Goal: Task Accomplishment & Management: Manage account settings

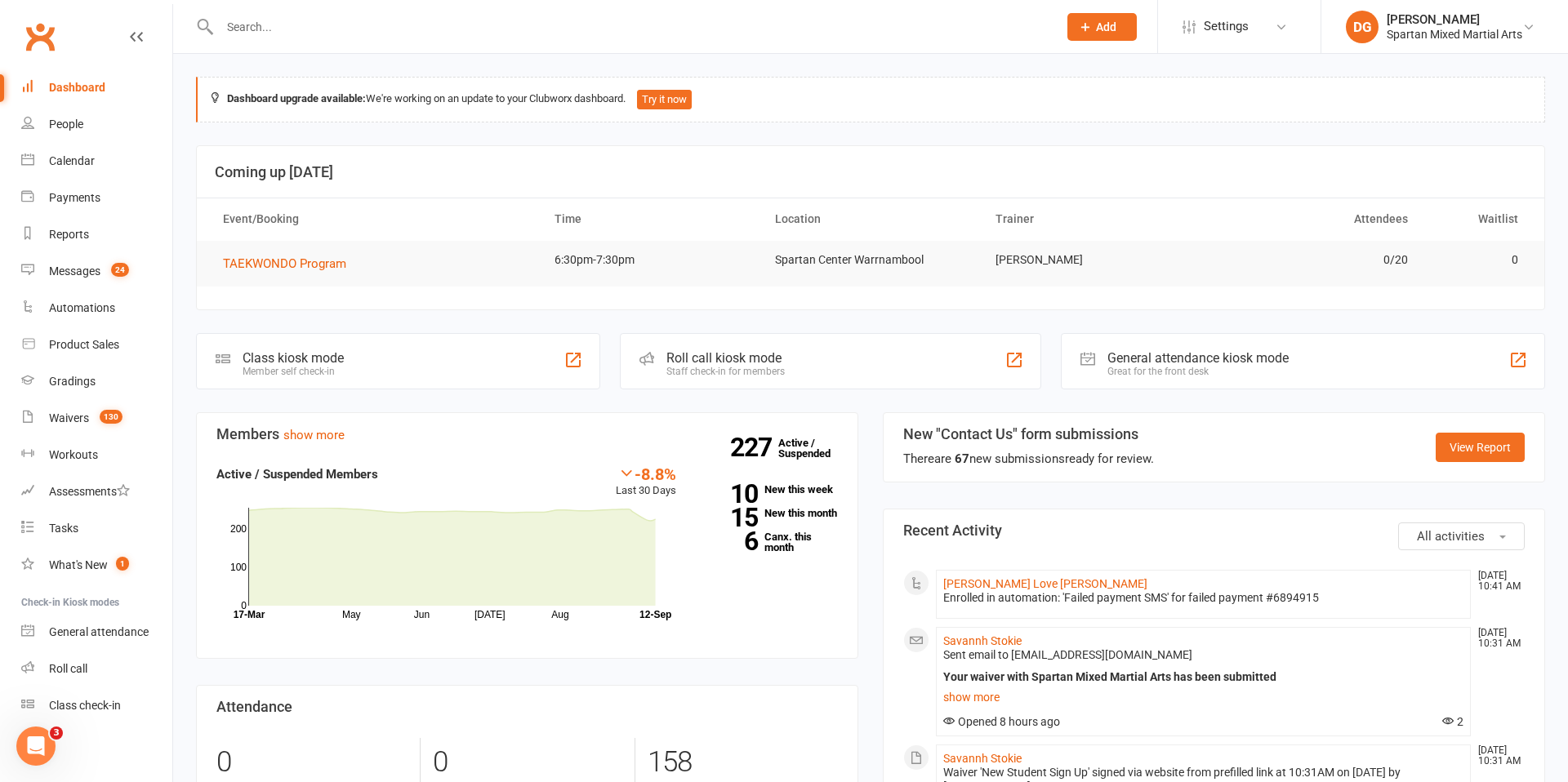
click at [278, 28] on input "text" at bounding box center [631, 27] width 831 height 22
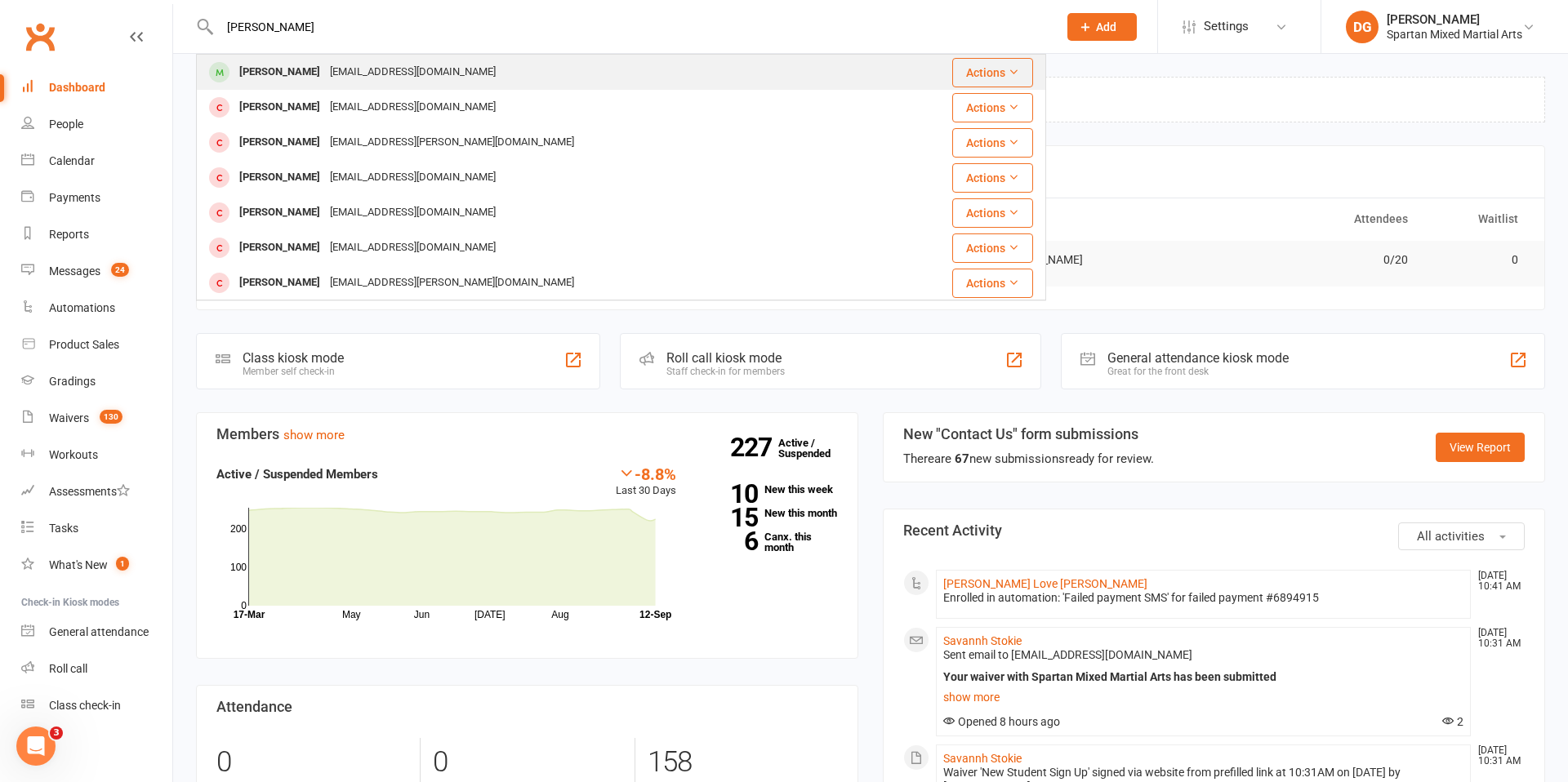
type input "[PERSON_NAME]"
click at [275, 70] on div "[PERSON_NAME]" at bounding box center [279, 72] width 91 height 23
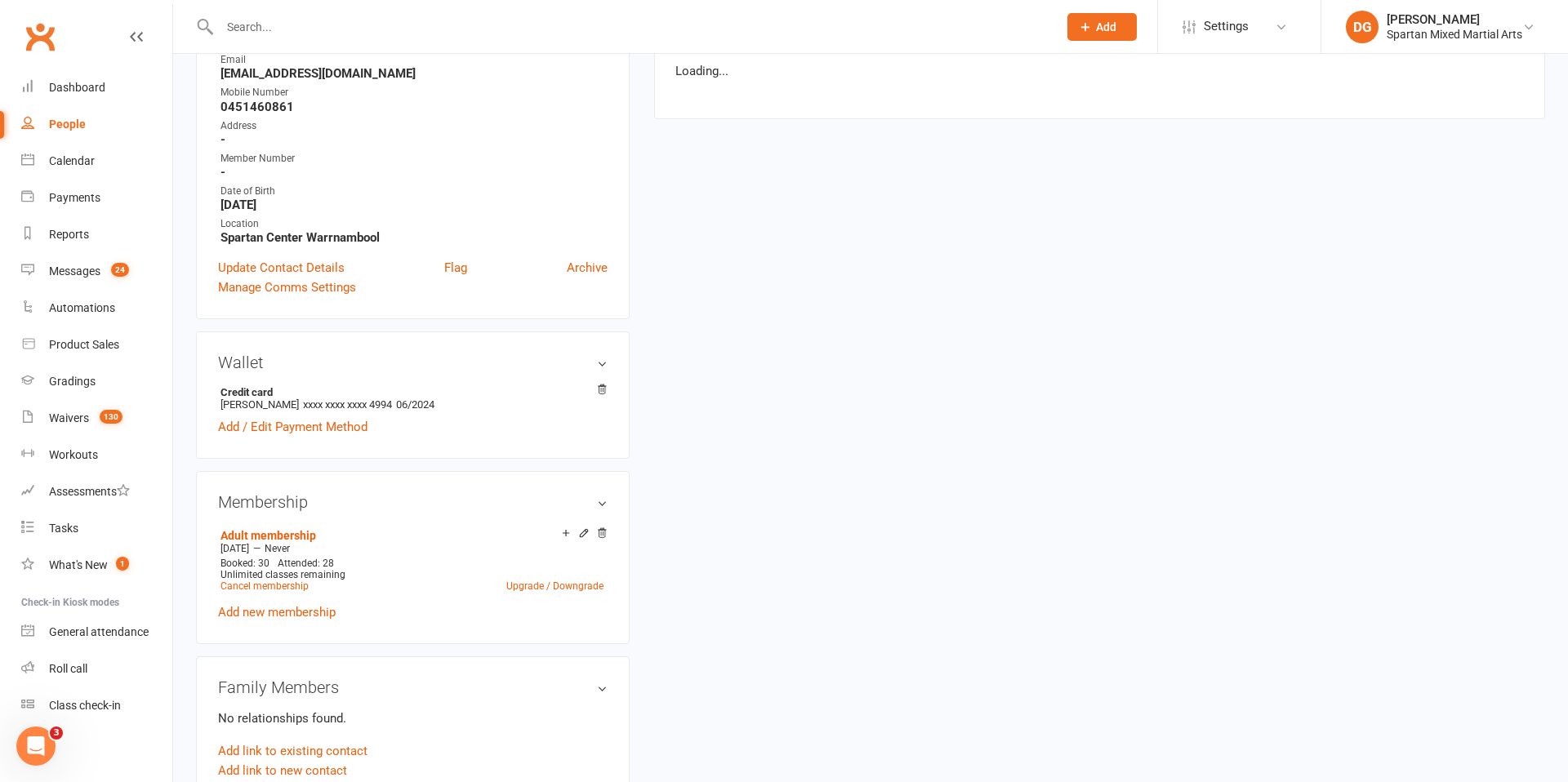
scroll to position [270, 0]
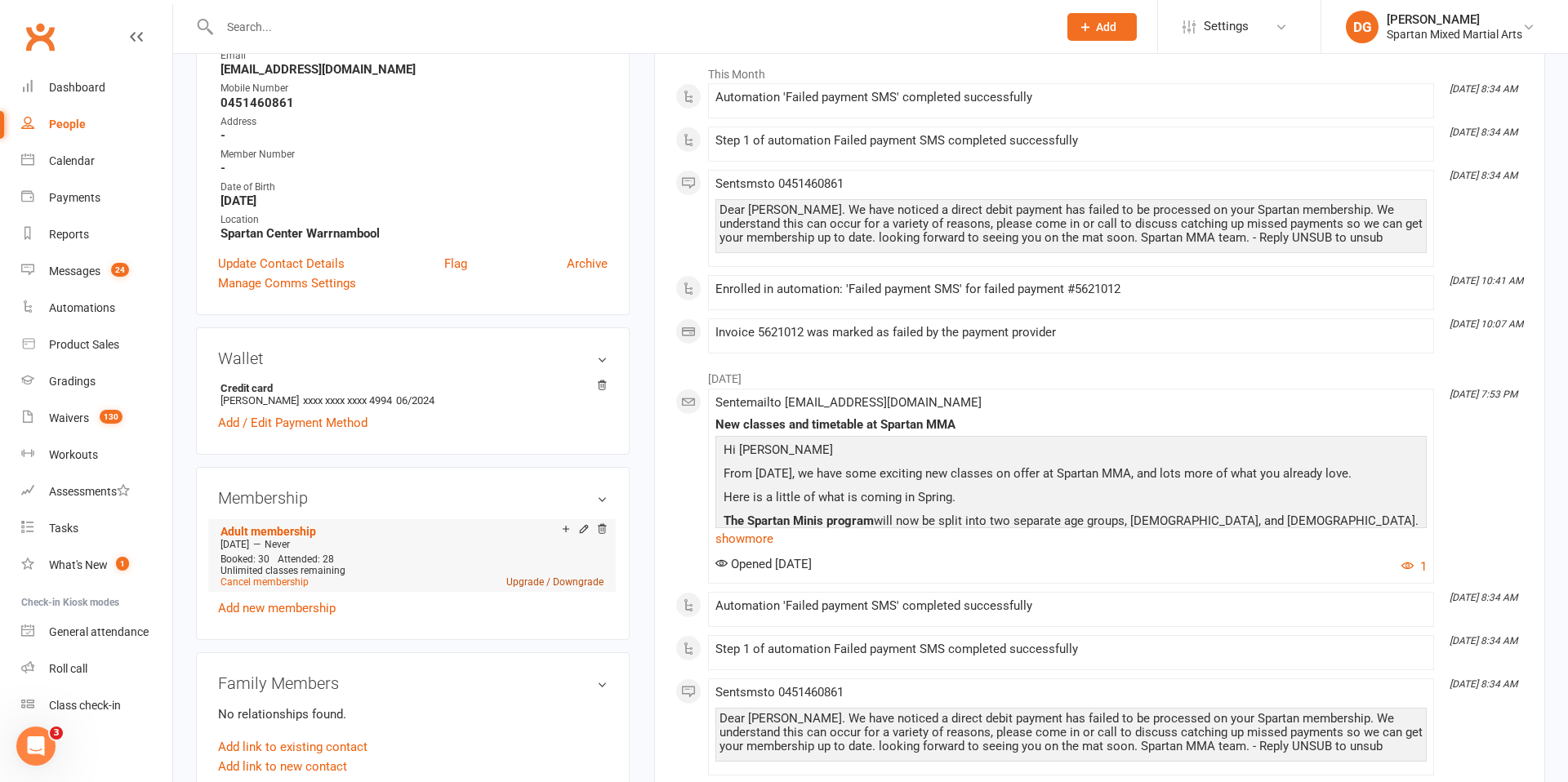
click at [584, 582] on link "Upgrade / Downgrade" at bounding box center [555, 582] width 97 height 12
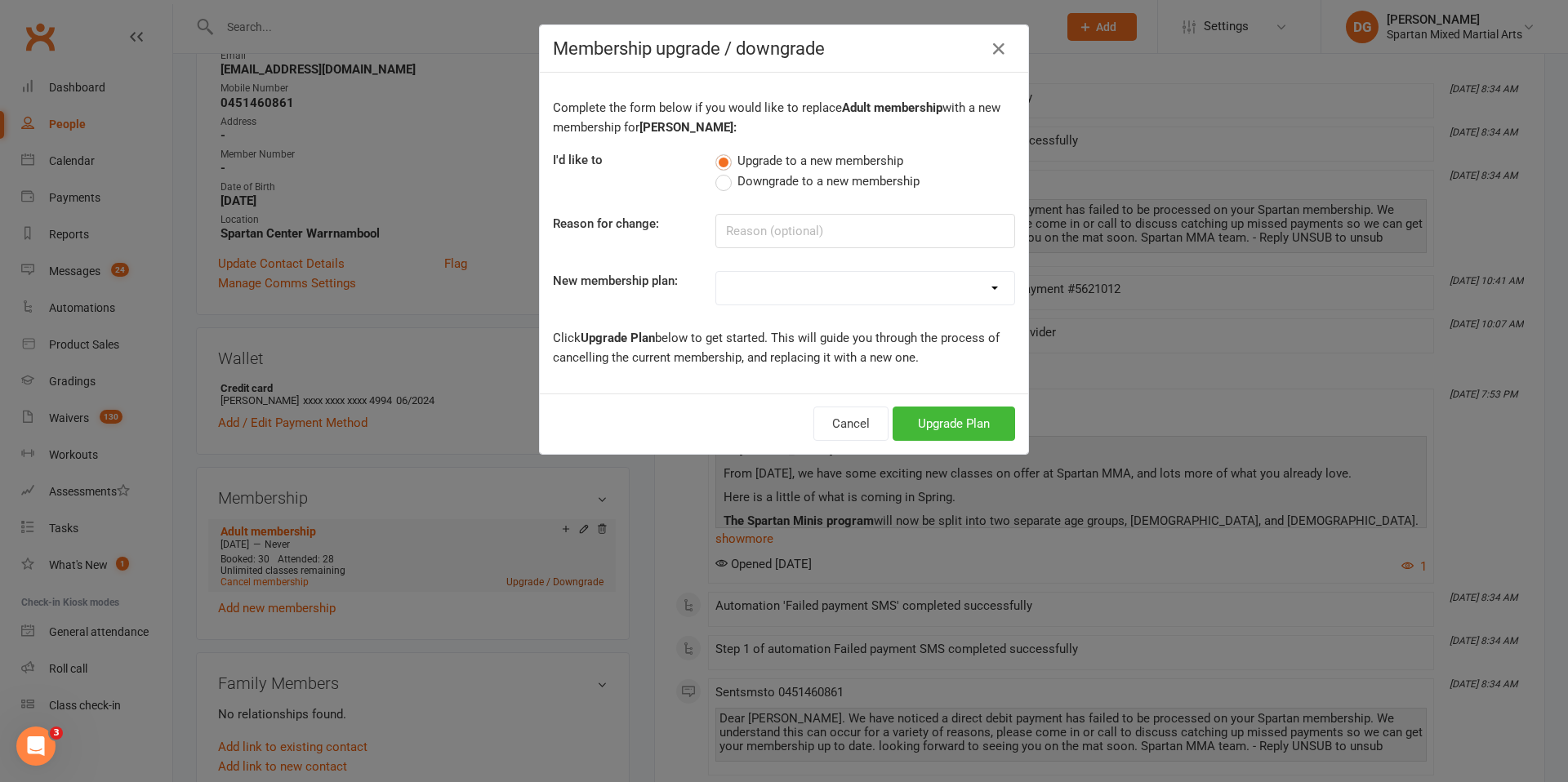
scroll to position [261, 0]
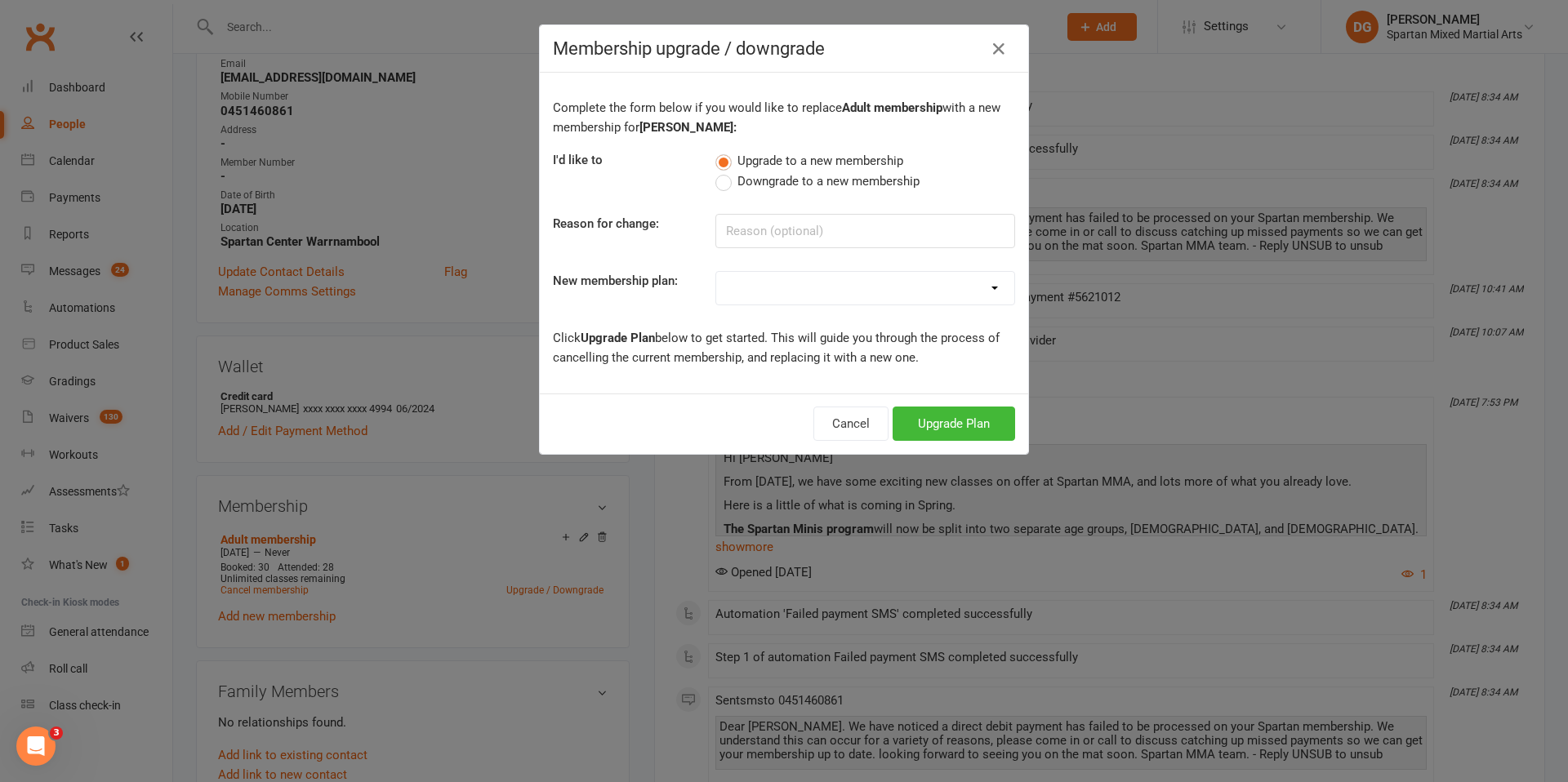
click at [880, 284] on select "life member Adult membership Junior membership Adult 12 month membership junior…" at bounding box center [866, 287] width 298 height 32
select select "3"
click at [717, 271] on select "life member Adult membership Junior membership Adult 12 month membership junior…" at bounding box center [866, 287] width 298 height 32
click at [966, 431] on button "Upgrade Plan" at bounding box center [954, 423] width 122 height 34
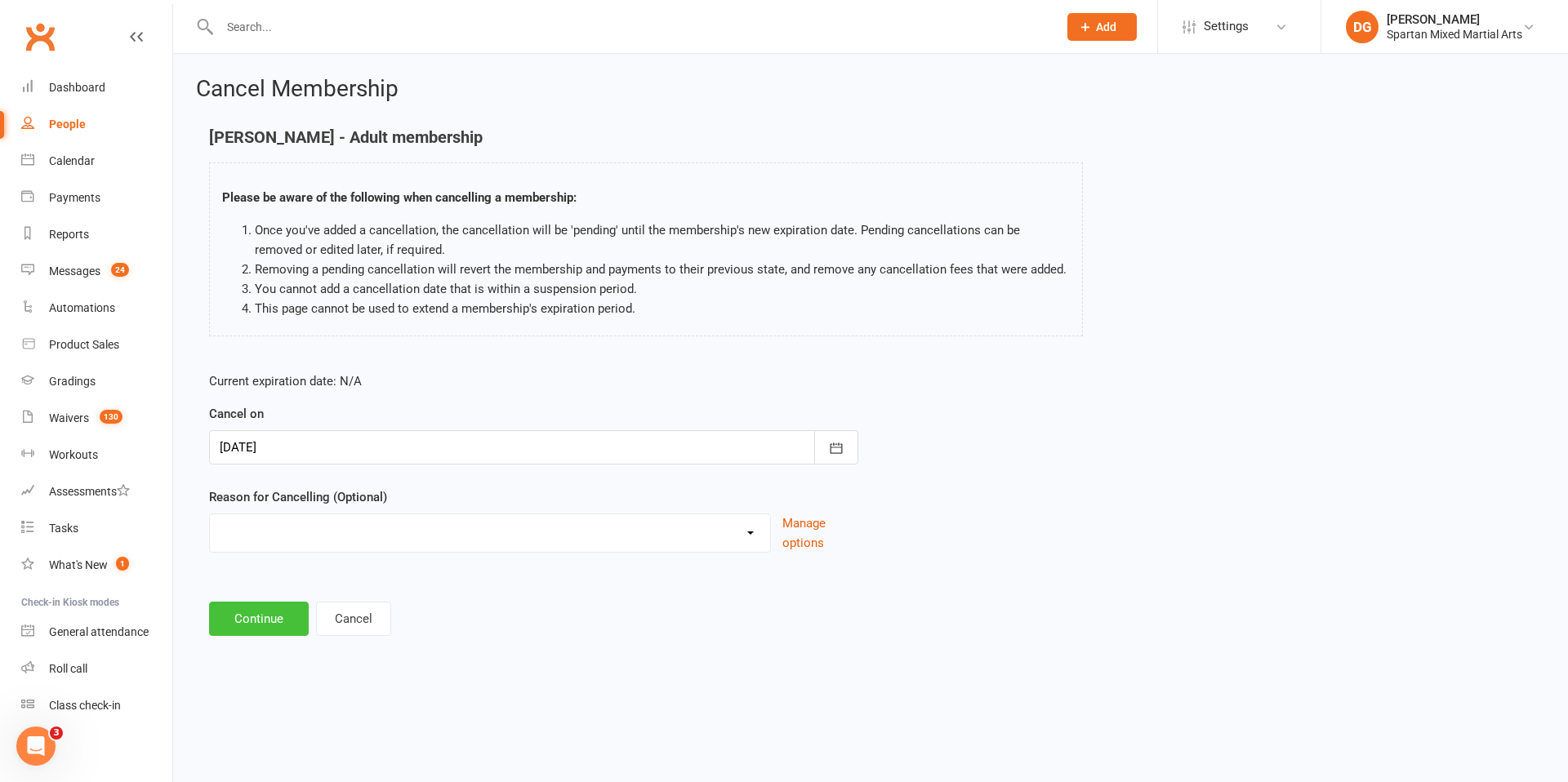
click at [260, 620] on button "Continue" at bounding box center [259, 619] width 100 height 34
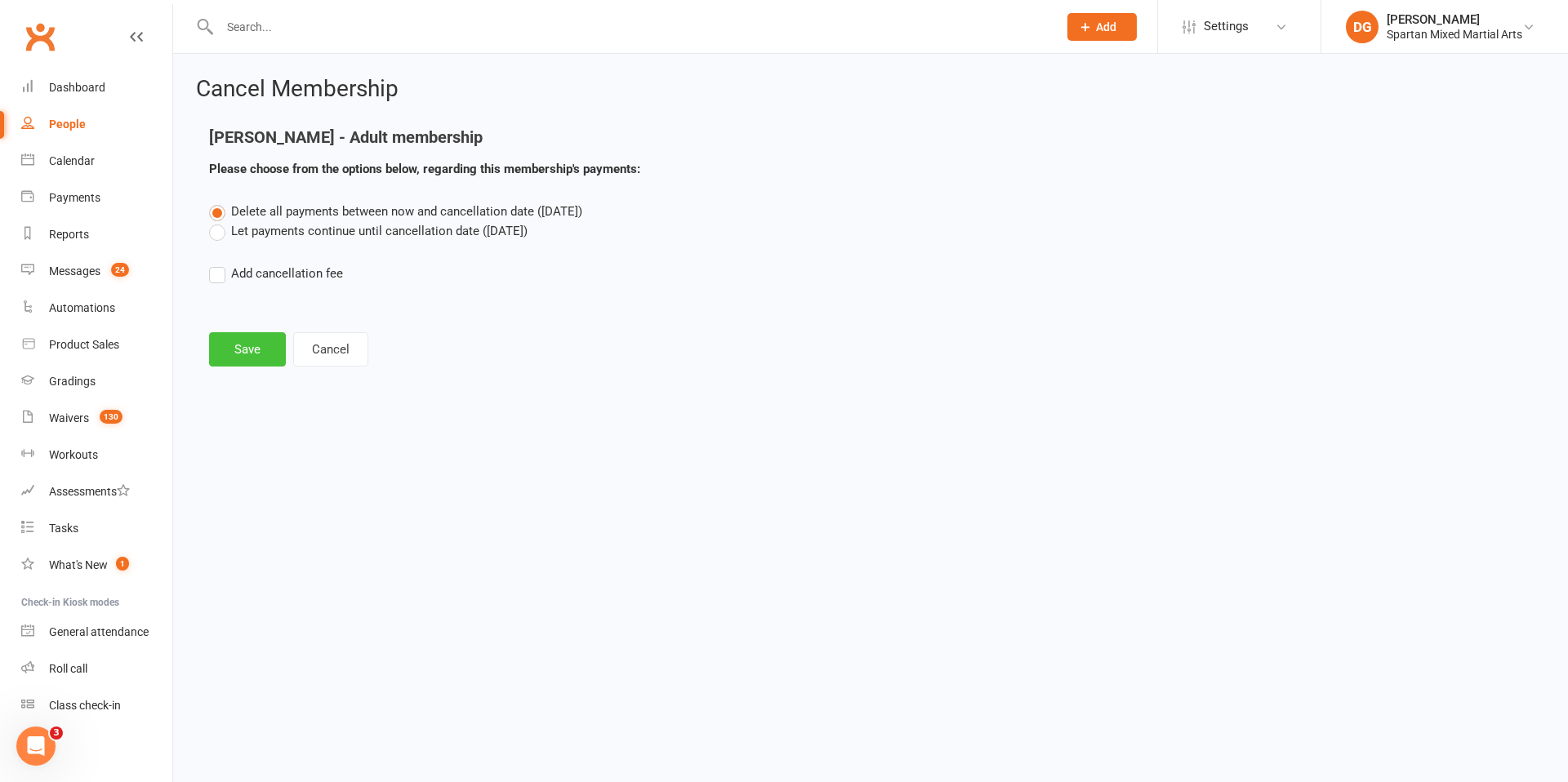
click at [247, 349] on button "Save" at bounding box center [247, 349] width 77 height 34
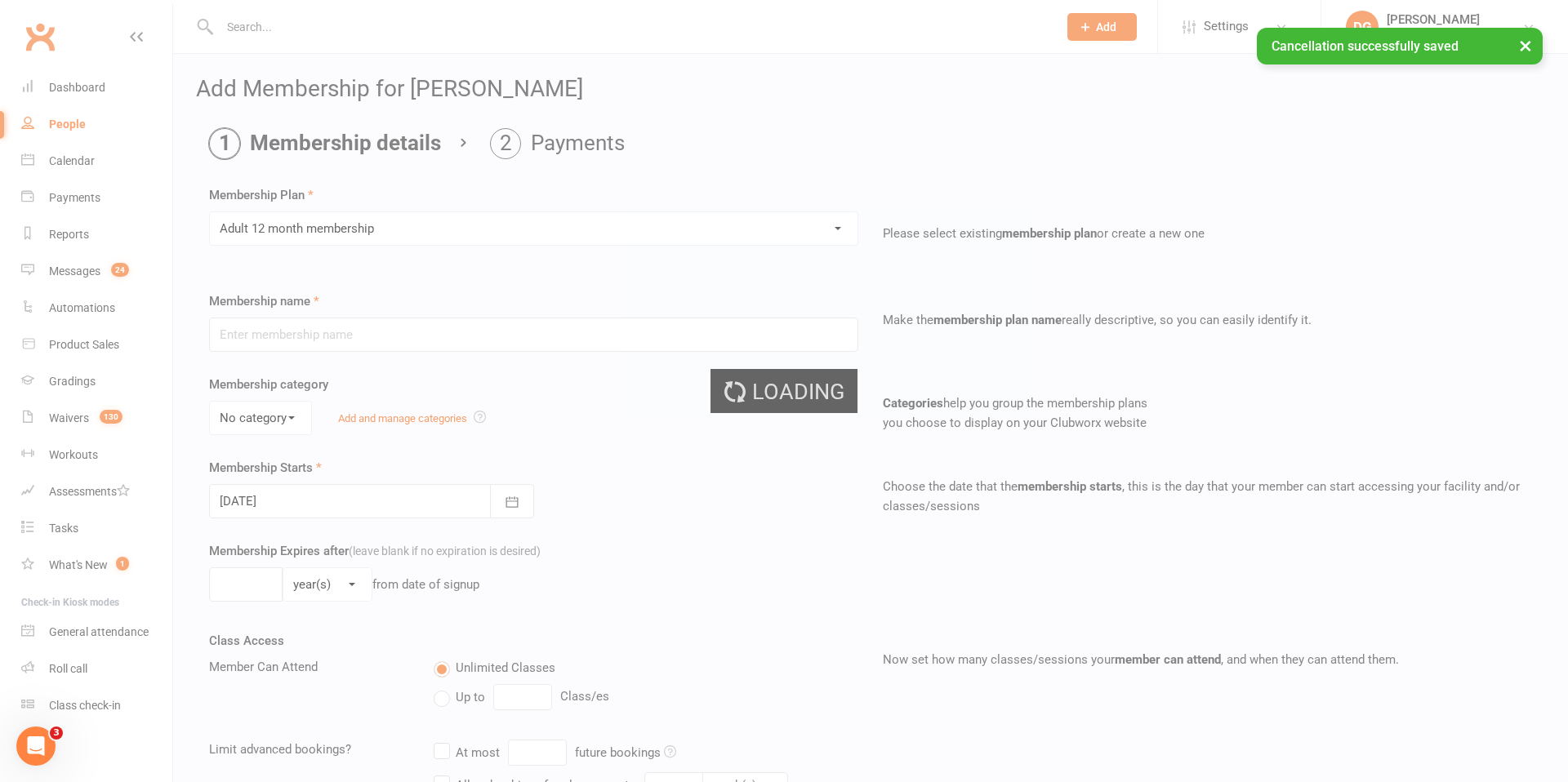
type input "Adult 12 month membership"
select select "1"
type input "1"
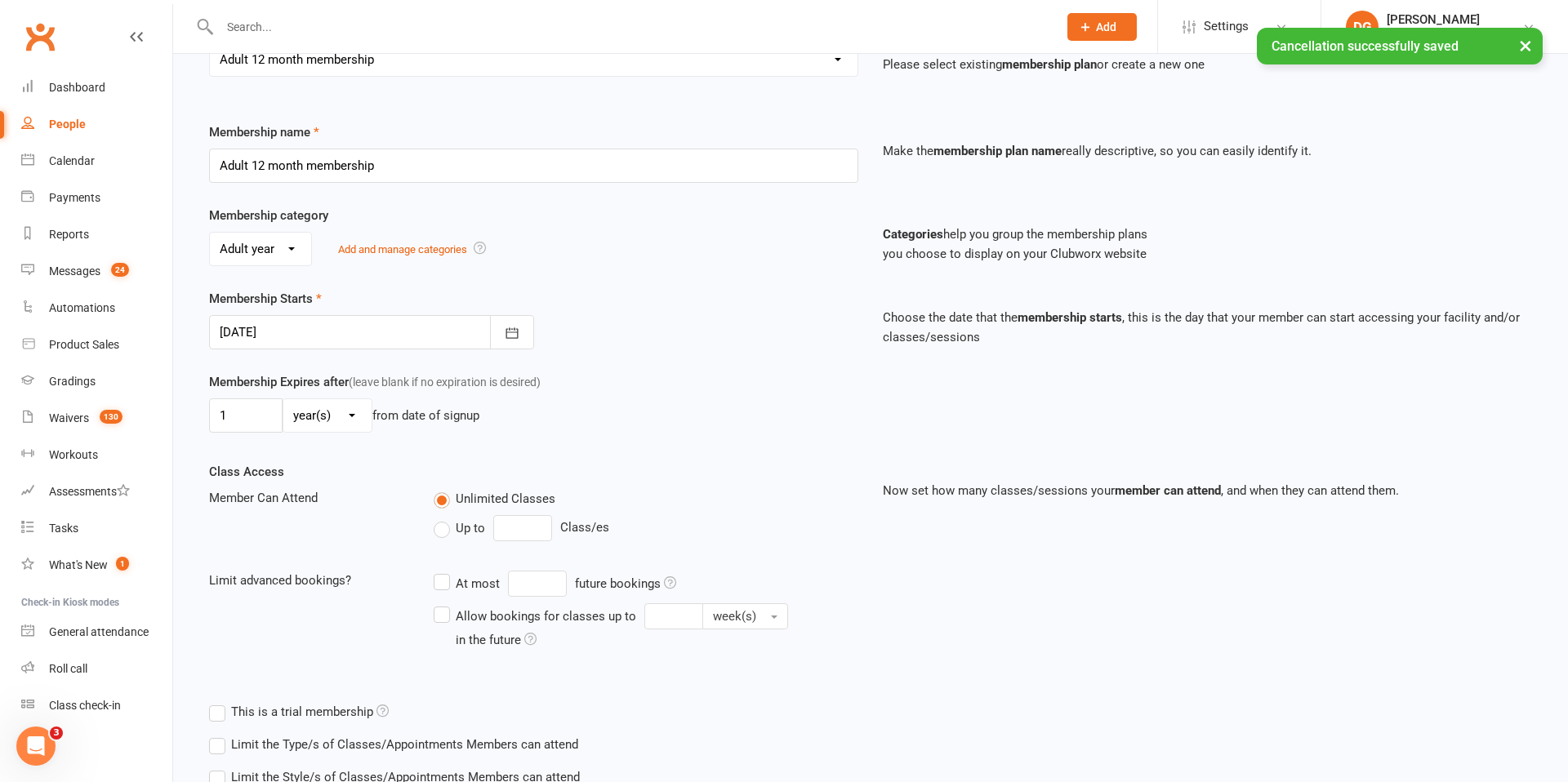
scroll to position [287, 0]
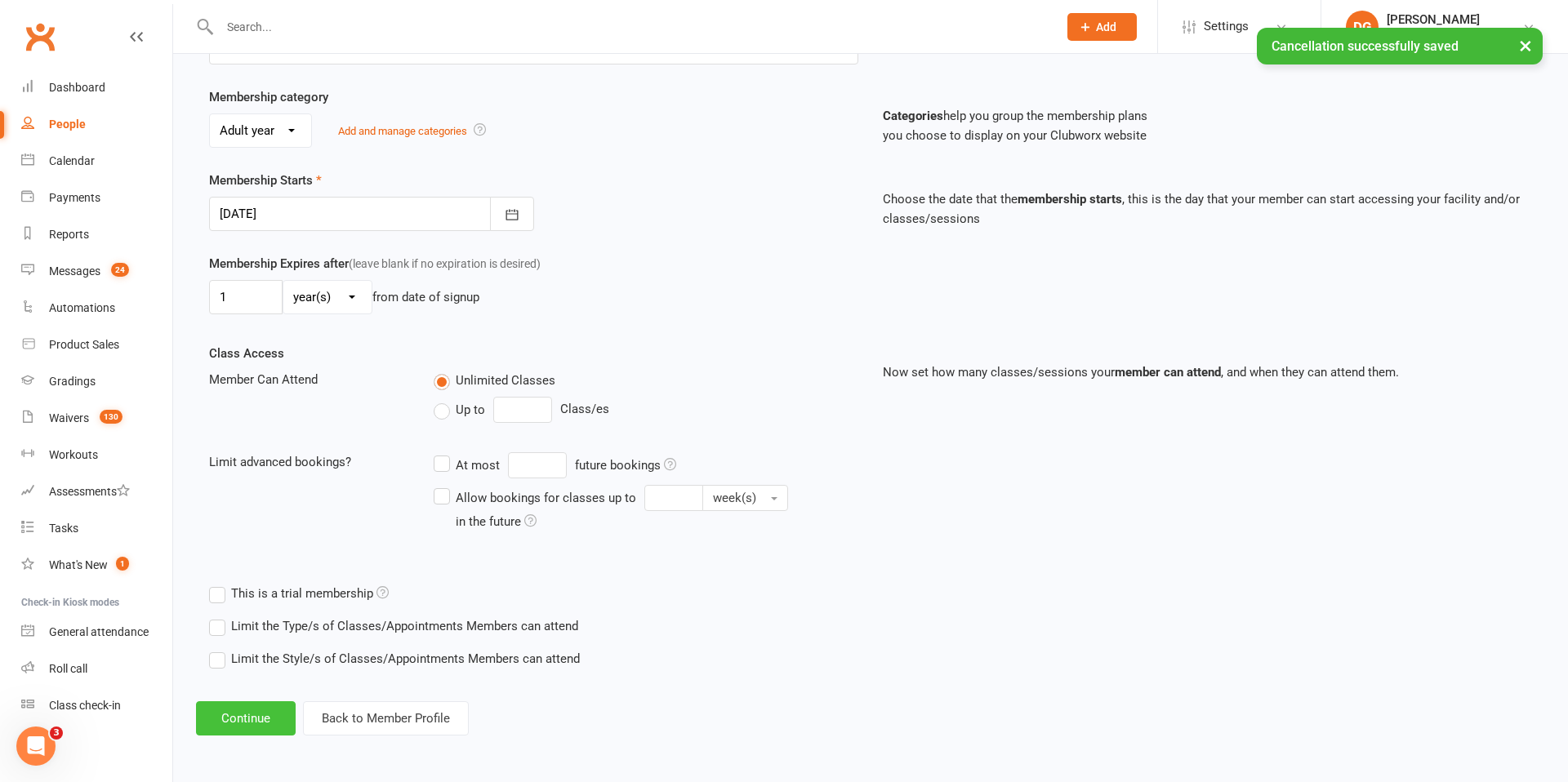
click at [251, 723] on button "Continue" at bounding box center [246, 718] width 100 height 34
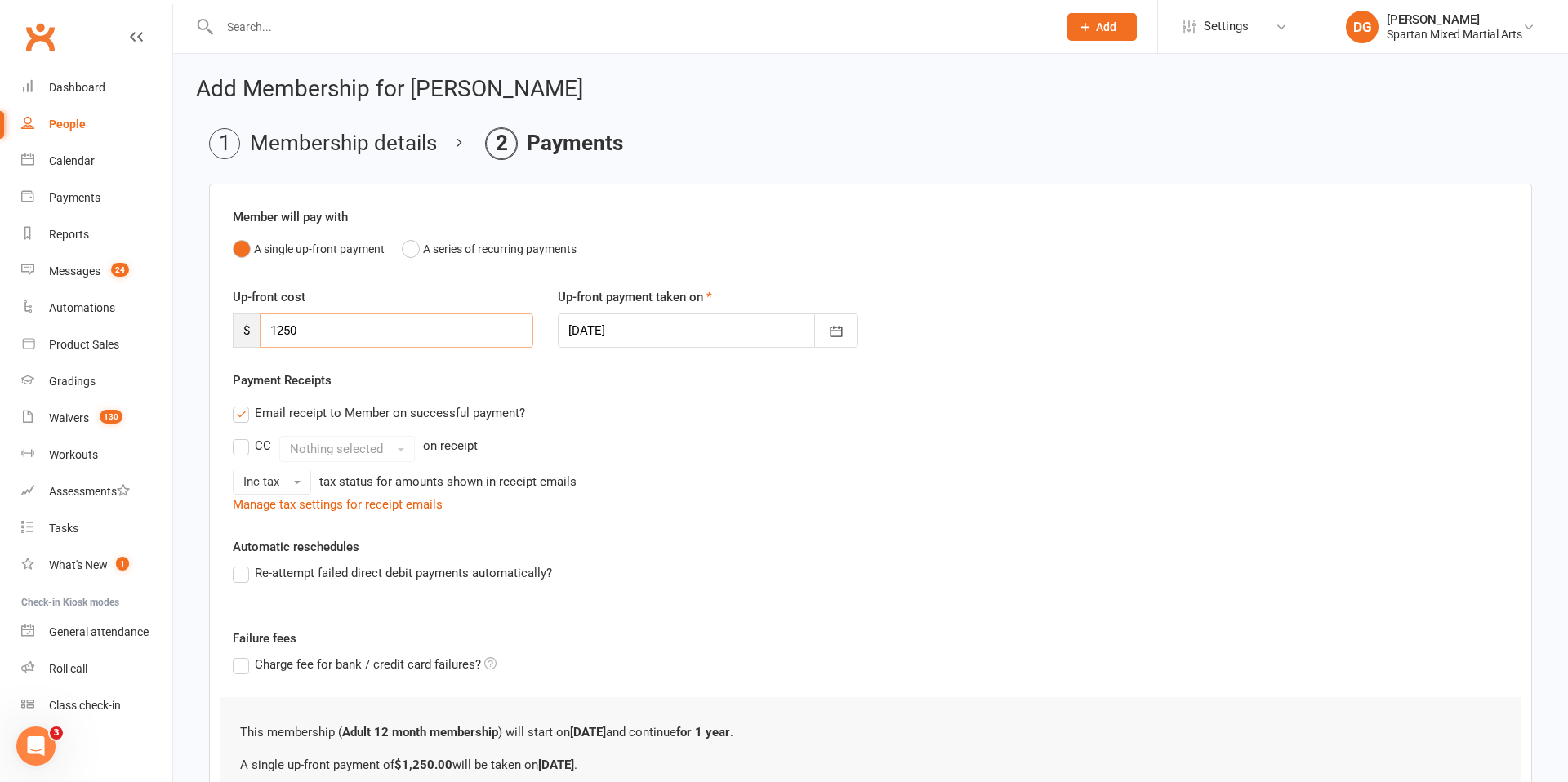
click at [373, 337] on input "1250" at bounding box center [397, 330] width 273 height 34
type input "1"
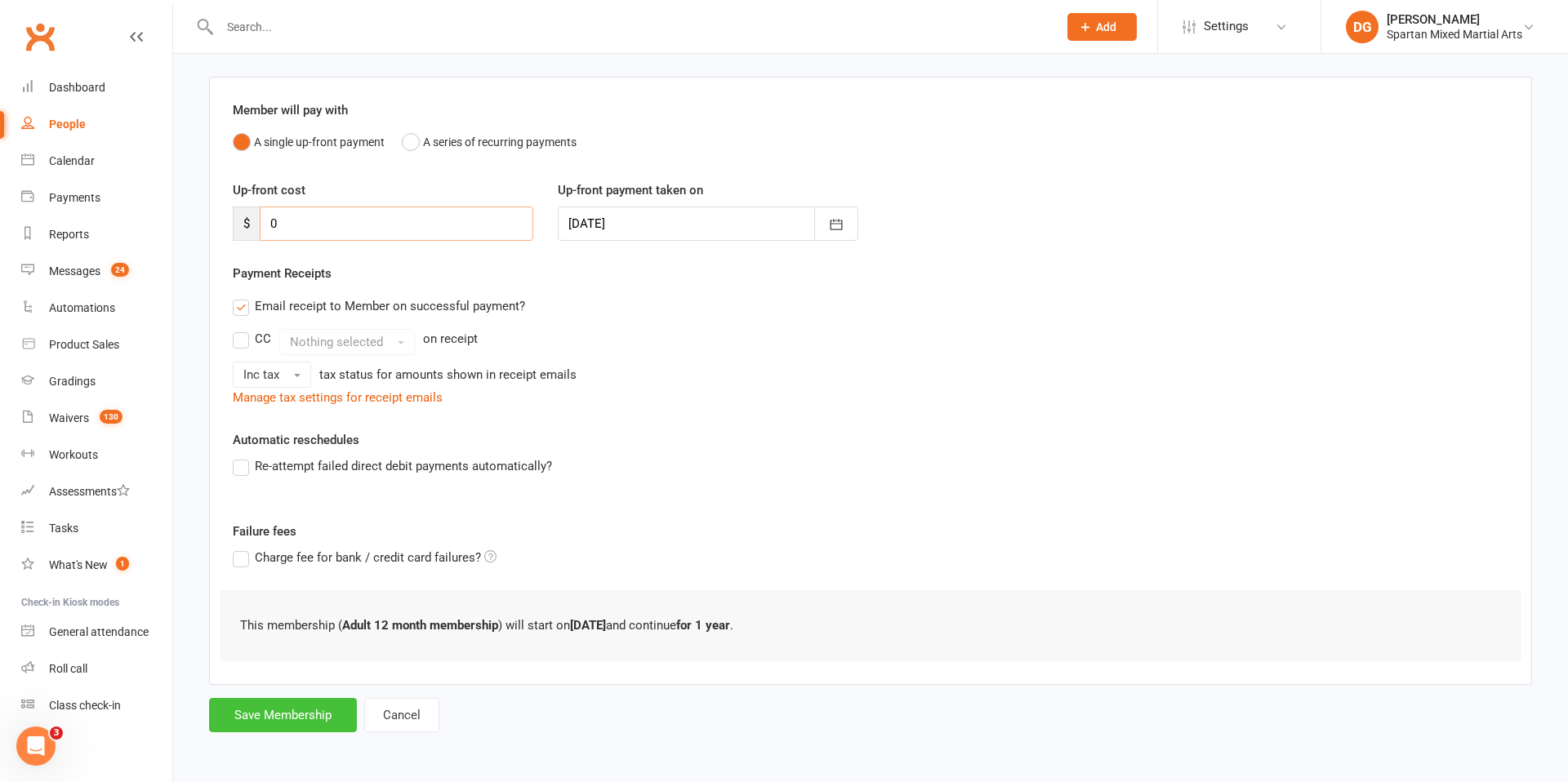
type input "0"
click at [285, 715] on button "Save Membership" at bounding box center [282, 715] width 147 height 34
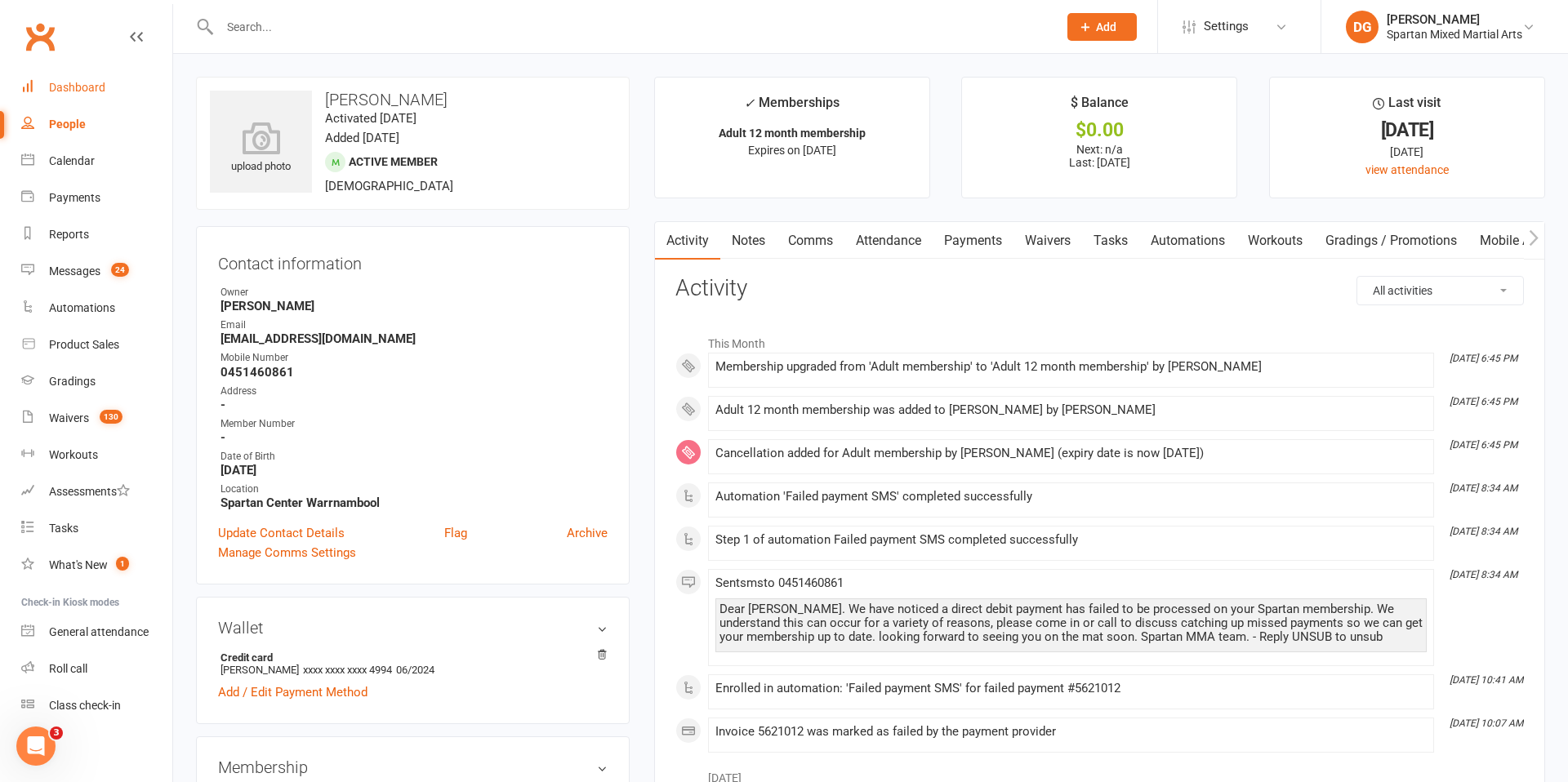
click at [77, 89] on div "Dashboard" at bounding box center [77, 87] width 57 height 13
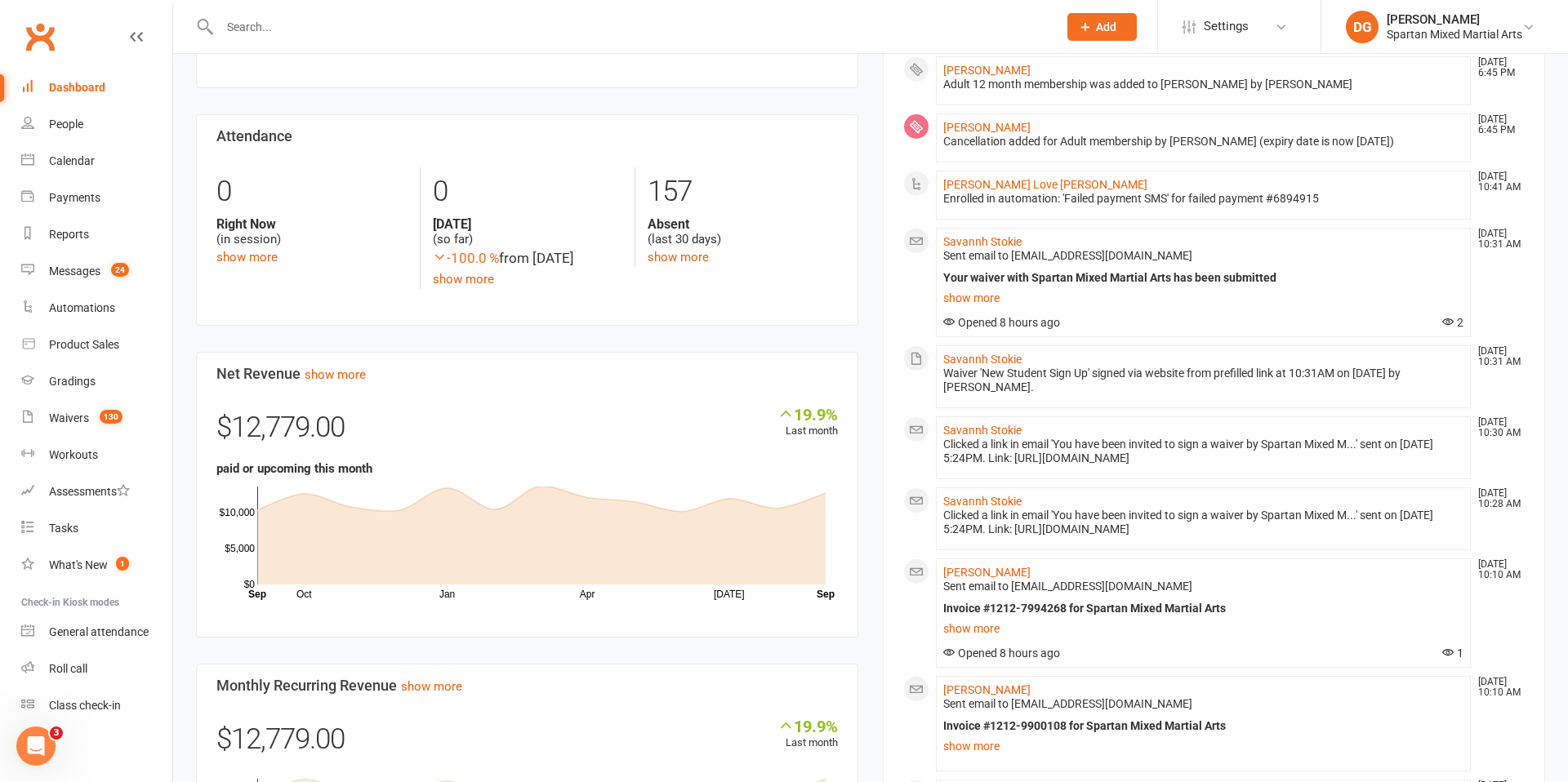
scroll to position [519, 0]
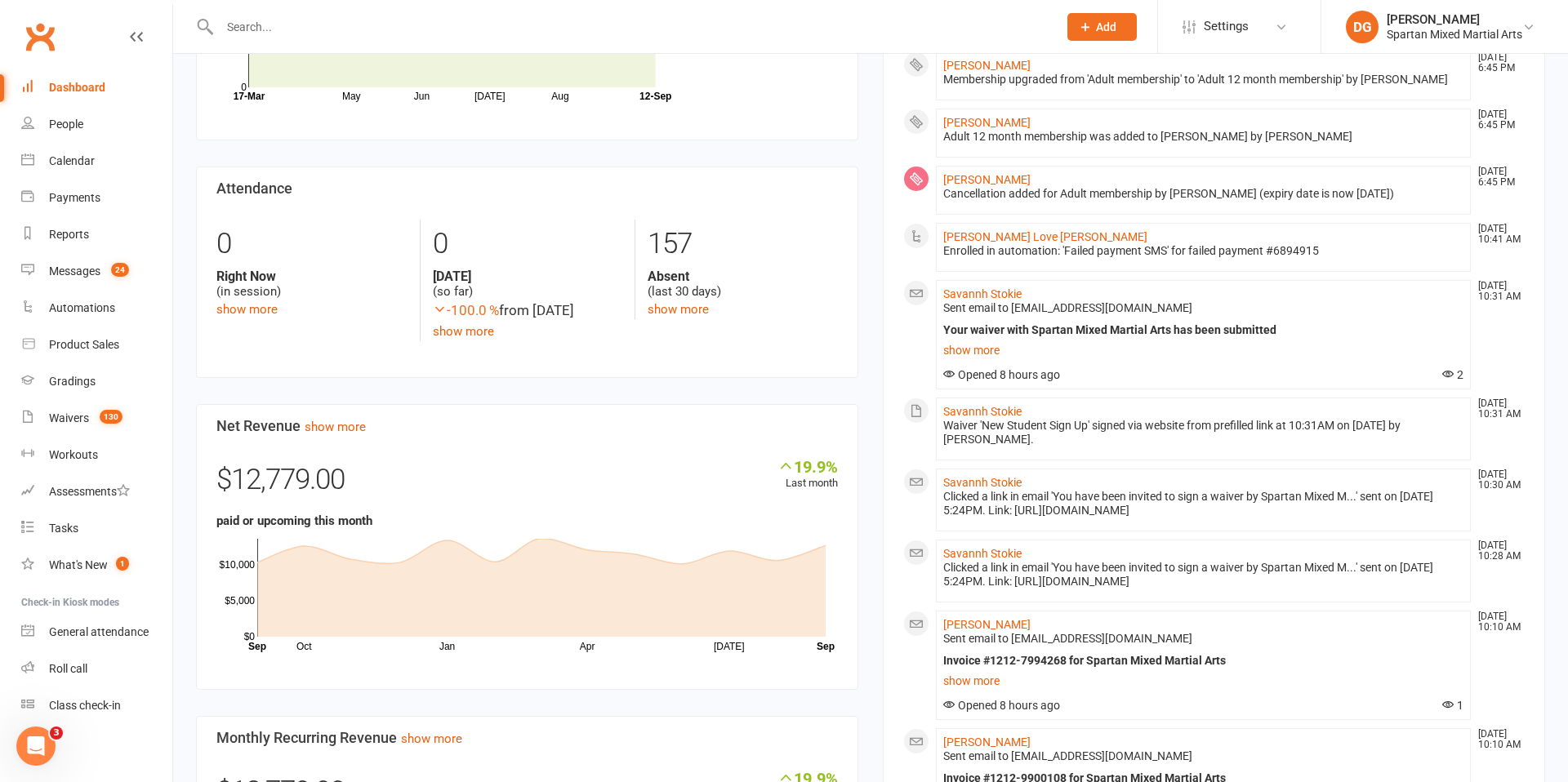
click at [82, 88] on div "Dashboard" at bounding box center [77, 87] width 57 height 13
